Goal: Task Accomplishment & Management: Manage account settings

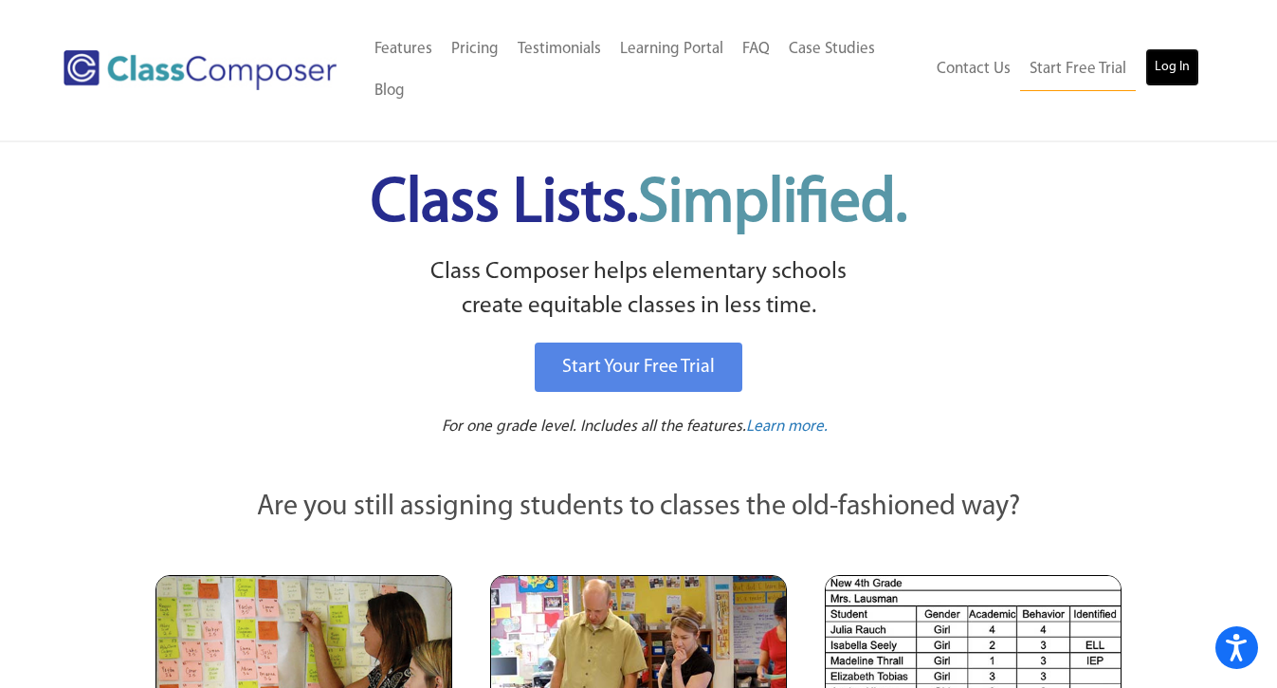
click at [1166, 61] on link "Log In" at bounding box center [1173, 67] width 54 height 38
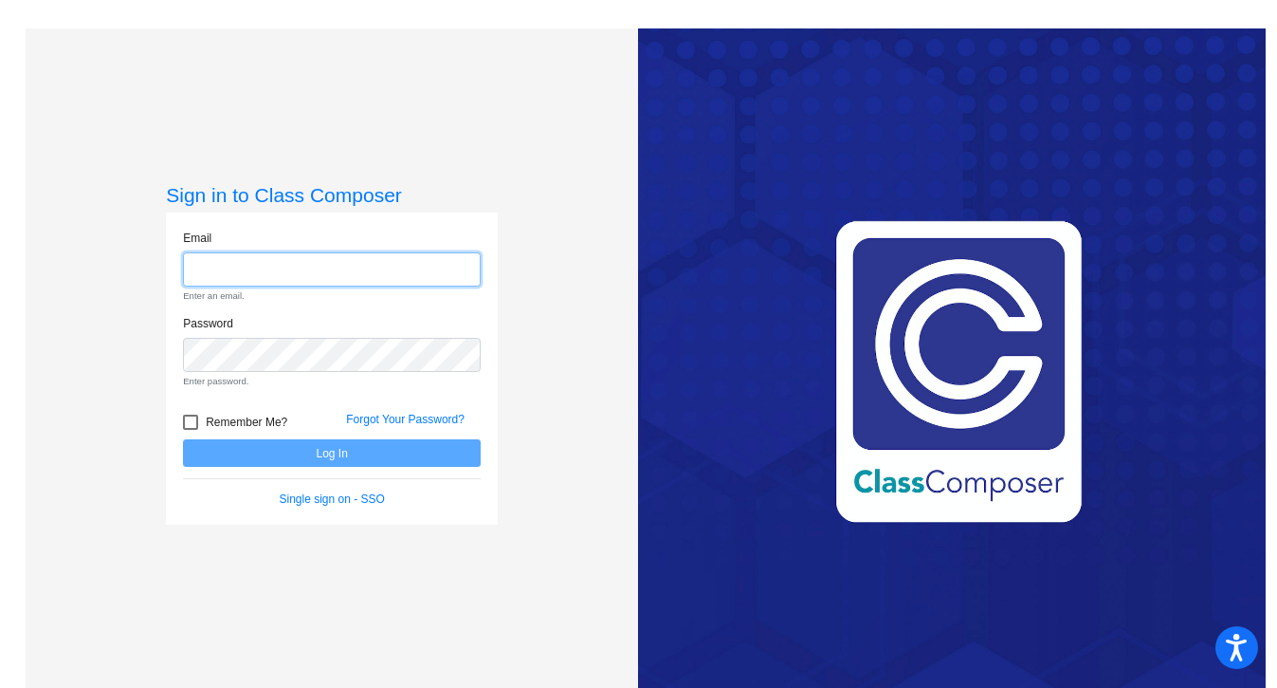
type input "nicole.wallevand@svusd.org"
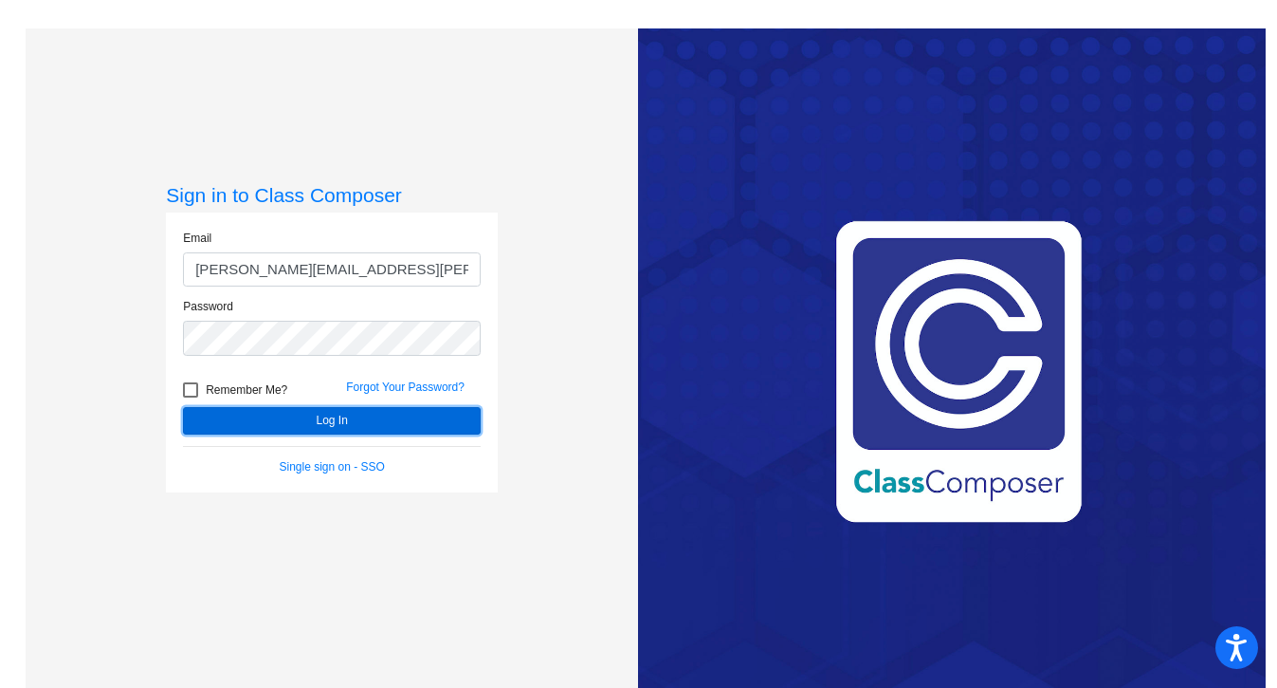
click at [284, 416] on button "Log In" at bounding box center [332, 421] width 298 height 28
